Goal: Task Accomplishment & Management: Manage account settings

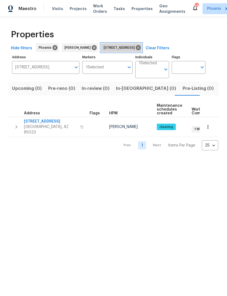
click at [141, 50] on icon at bounding box center [138, 47] width 5 height 5
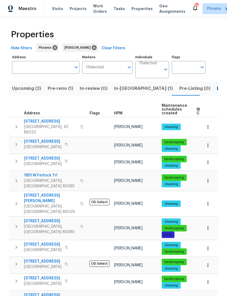
click at [35, 73] on input "Address" at bounding box center [41, 67] width 59 height 13
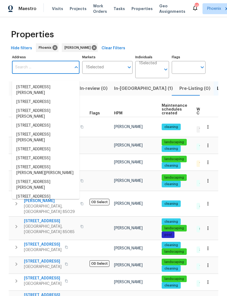
click at [30, 73] on input "Address" at bounding box center [41, 67] width 59 height 13
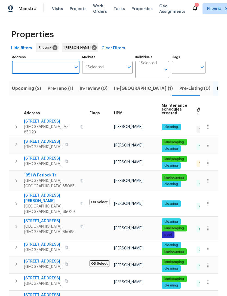
paste input "1851 W Fetlock Trl, Phoenix, AZ 85085"
click at [53, 74] on input "1851 W Fetlock Trl, Phoenix, AZ 85085" at bounding box center [41, 67] width 59 height 13
type input "1851 W Fetlock Trl, Phoenix, AZ 85085"
click at [161, 38] on div "Properties" at bounding box center [114, 34] width 210 height 17
click at [68, 74] on input "1851 W Fetlock Trl, Phoenix, AZ 85085" at bounding box center [41, 67] width 59 height 13
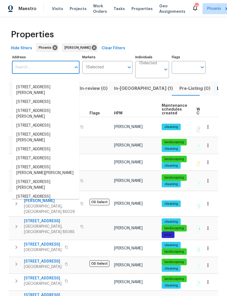
click at [31, 71] on input "Address" at bounding box center [41, 67] width 59 height 13
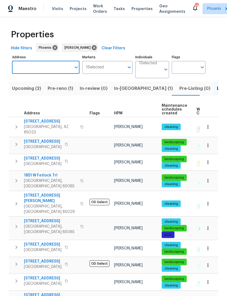
click at [25, 74] on input "Address" at bounding box center [41, 67] width 59 height 13
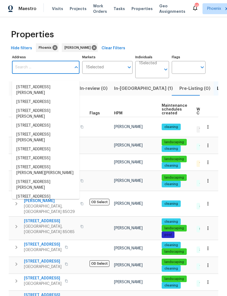
click at [23, 74] on input "Address" at bounding box center [41, 67] width 59 height 13
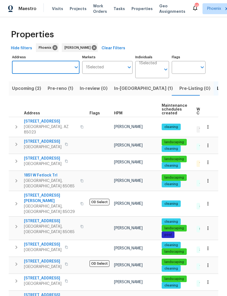
paste input "[STREET_ADDRESS]"
type input "[STREET_ADDRESS]"
click at [47, 91] on li "20040 N 49th Dr Glendale AZ 85308" at bounding box center [46, 87] width 68 height 9
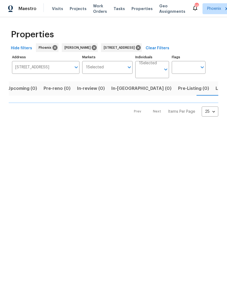
scroll to position [0, 9]
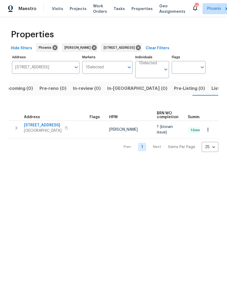
click at [15, 131] on icon "button" at bounding box center [16, 128] width 7 height 7
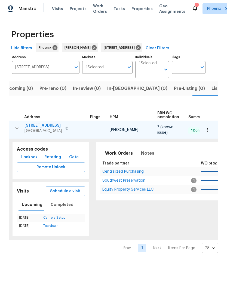
click at [143, 157] on span "Notes" at bounding box center [147, 154] width 13 height 8
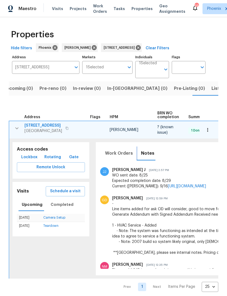
scroll to position [81, 0]
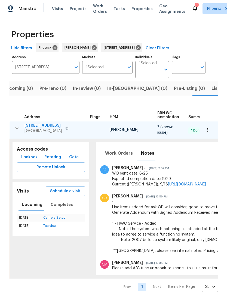
click at [116, 157] on span "Work Orders" at bounding box center [119, 154] width 28 height 8
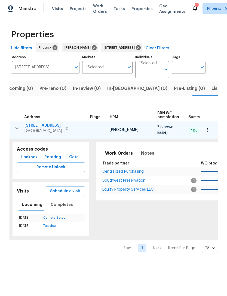
click at [118, 192] on span "Equity Property Services LLC" at bounding box center [128, 190] width 51 height 4
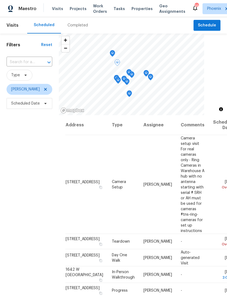
click at [0, 0] on span at bounding box center [0, 0] width 0 height 0
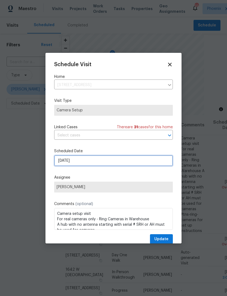
click at [86, 165] on input "9/1/2025" at bounding box center [113, 160] width 119 height 11
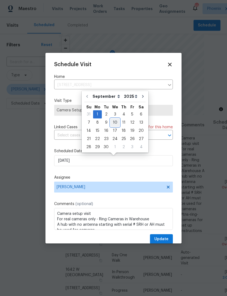
click at [115, 119] on div "10" at bounding box center [115, 123] width 9 height 8
type input "9/10/2025"
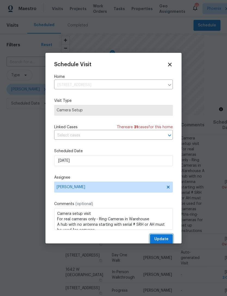
click at [163, 238] on span "Update" at bounding box center [162, 239] width 14 height 7
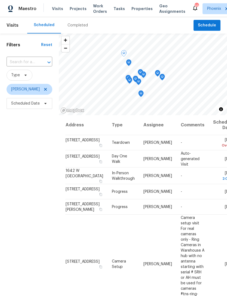
click at [209, 150] on td "Mon, Sep 01 Overdue" at bounding box center [223, 142] width 28 height 15
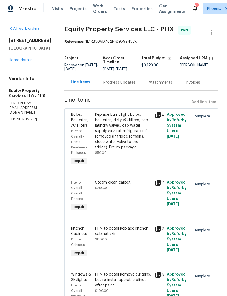
click at [18, 62] on link "Home details" at bounding box center [21, 60] width 24 height 4
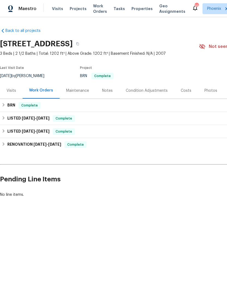
click at [9, 93] on div "Visits" at bounding box center [12, 90] width 10 height 5
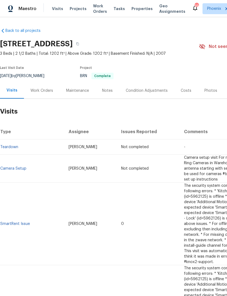
click at [102, 94] on div "Notes" at bounding box center [107, 90] width 11 height 5
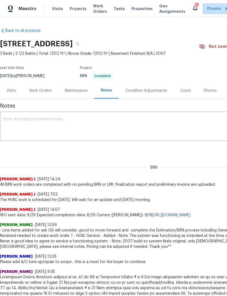
click at [210, 93] on div "Photos" at bounding box center [211, 91] width 26 height 16
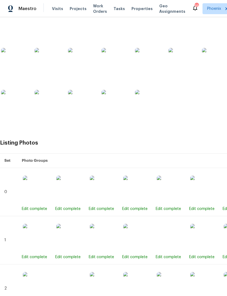
scroll to position [125, 0]
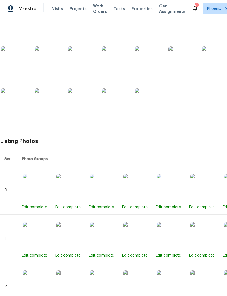
click at [146, 193] on img at bounding box center [136, 187] width 27 height 27
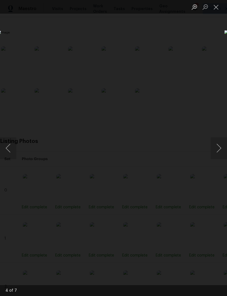
click at [221, 151] on button "Next image" at bounding box center [219, 148] width 16 height 22
click at [217, 154] on button "Next image" at bounding box center [219, 148] width 16 height 22
click at [219, 154] on button "Next image" at bounding box center [219, 148] width 16 height 22
click at [218, 154] on button "Next image" at bounding box center [219, 148] width 16 height 22
click at [8, 145] on button "Previous image" at bounding box center [8, 148] width 16 height 22
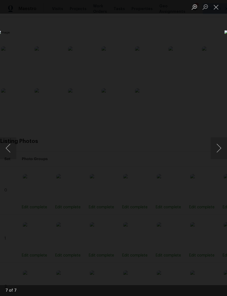
click at [8, 145] on button "Previous image" at bounding box center [8, 148] width 16 height 22
click at [9, 144] on button "Previous image" at bounding box center [8, 148] width 16 height 22
click at [7, 141] on button "Previous image" at bounding box center [8, 148] width 16 height 22
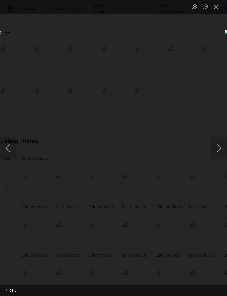
click at [216, 9] on button "Close lightbox" at bounding box center [216, 7] width 11 height 10
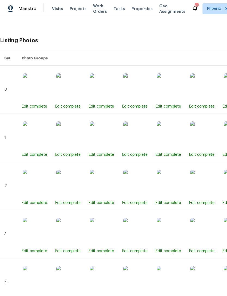
scroll to position [226, 0]
click at [140, 141] on img at bounding box center [136, 135] width 27 height 27
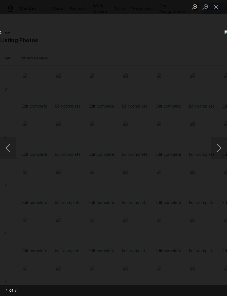
click at [218, 10] on button "Close lightbox" at bounding box center [216, 7] width 11 height 10
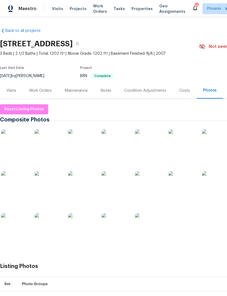
scroll to position [0, 0]
click at [106, 94] on div "Notes" at bounding box center [106, 90] width 11 height 5
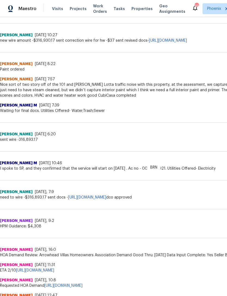
scroll to position [612, 0]
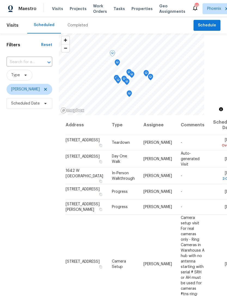
click at [0, 0] on span at bounding box center [0, 0] width 0 height 0
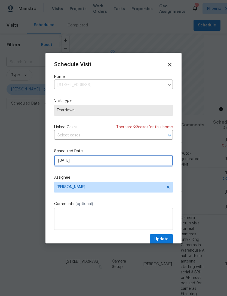
click at [88, 163] on input "9/1/2025" at bounding box center [113, 160] width 119 height 11
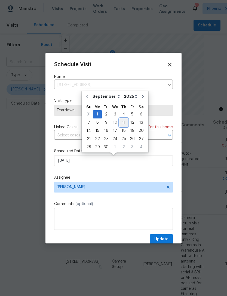
click at [120, 119] on div "11" at bounding box center [124, 123] width 8 height 8
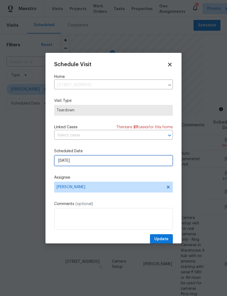
click at [92, 163] on input "9/11/2025" at bounding box center [113, 160] width 119 height 11
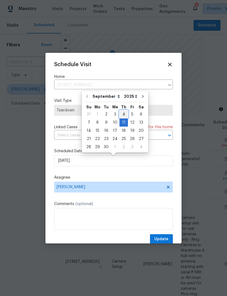
click at [124, 111] on div "4" at bounding box center [124, 115] width 8 height 8
type input "9/4/2025"
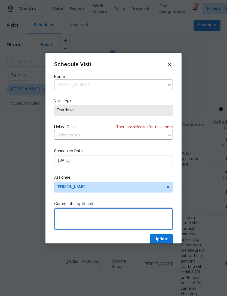
click at [84, 220] on textarea at bounding box center [113, 219] width 119 height 22
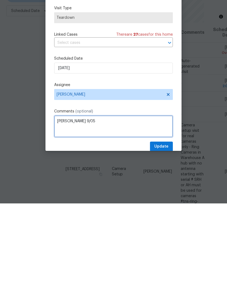
type textarea "COE 9/05"
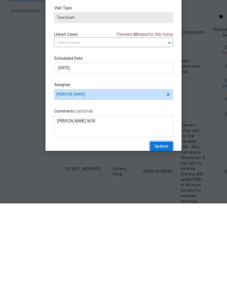
click at [167, 236] on span "Update" at bounding box center [162, 239] width 14 height 7
